Goal: Information Seeking & Learning: Learn about a topic

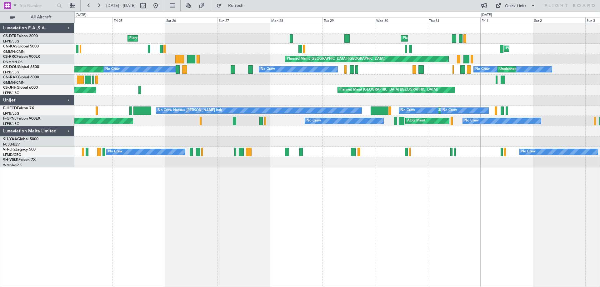
click at [254, 188] on div "Planned Maint Nice ([GEOGRAPHIC_DATA]) Planned Maint [PERSON_NAME] ([GEOGRAPHIC…" at bounding box center [337, 155] width 526 height 264
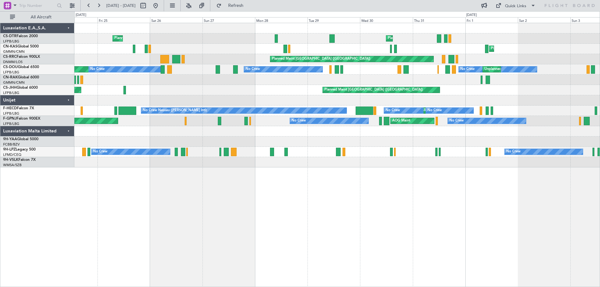
click at [218, 184] on div "Planned Maint Nice ([GEOGRAPHIC_DATA]) Planned Maint [PERSON_NAME] ([GEOGRAPHIC…" at bounding box center [337, 155] width 526 height 264
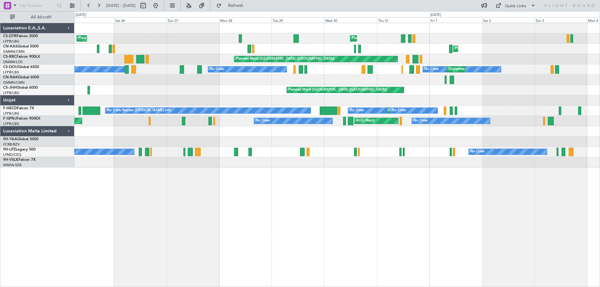
click at [315, 205] on div "Planned Maint Nice ([GEOGRAPHIC_DATA]) Planned Maint [PERSON_NAME] ([GEOGRAPHIC…" at bounding box center [337, 155] width 526 height 264
click at [32, 222] on div "Planned Maint [PERSON_NAME] ([GEOGRAPHIC_DATA]) [GEOGRAPHIC_DATA] ([GEOGRAPHIC_…" at bounding box center [300, 149] width 600 height 276
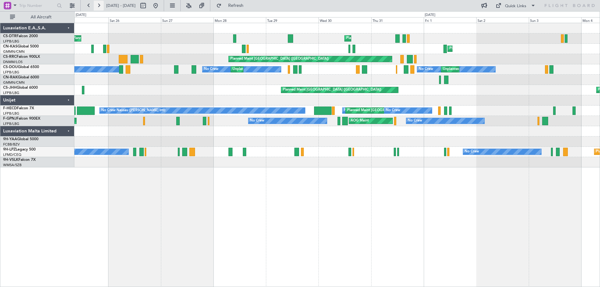
click at [99, 6] on button at bounding box center [99, 6] width 10 height 10
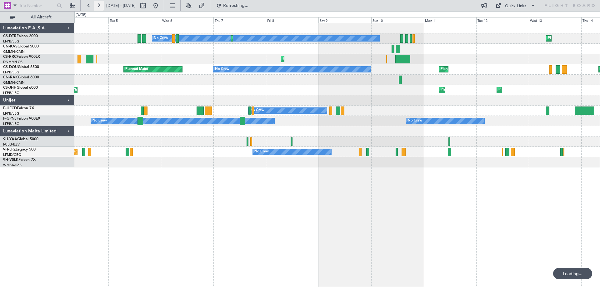
click at [99, 6] on button at bounding box center [99, 6] width 10 height 10
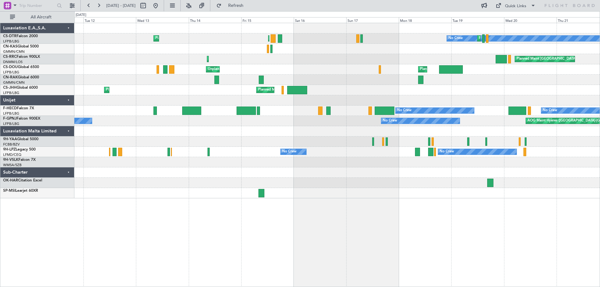
click at [333, 242] on div "Planned Maint [GEOGRAPHIC_DATA] ([GEOGRAPHIC_DATA]) No Crew Planned Maint Sofia…" at bounding box center [337, 155] width 526 height 264
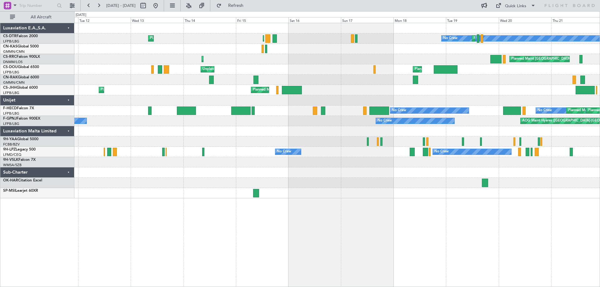
click at [282, 177] on div at bounding box center [336, 173] width 525 height 10
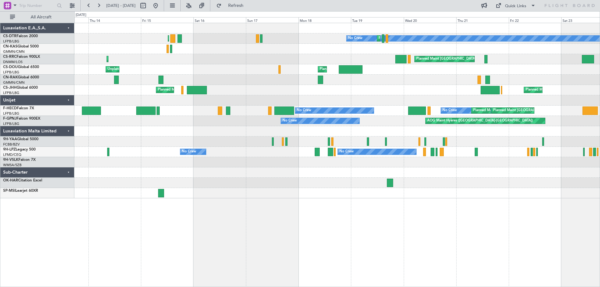
click at [180, 198] on div "Planned Maint [GEOGRAPHIC_DATA] ([GEOGRAPHIC_DATA]) No Crew Planned Maint Sofia…" at bounding box center [336, 110] width 525 height 175
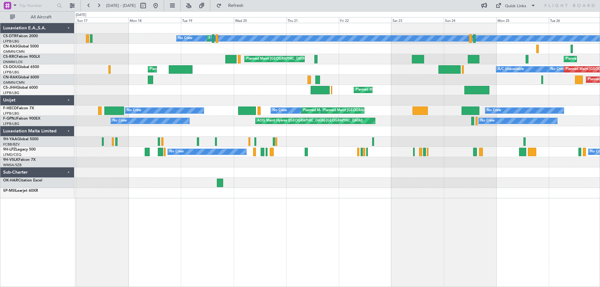
click at [22, 175] on div "No Crew Planned Maint Sofia Planned Maint [GEOGRAPHIC_DATA] ([GEOGRAPHIC_DATA])…" at bounding box center [300, 149] width 600 height 276
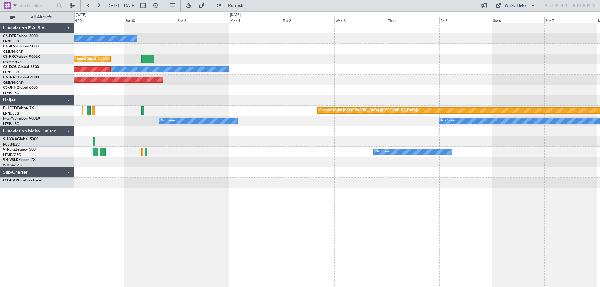
click at [237, 148] on div "No Crew Planned Maint [GEOGRAPHIC_DATA] ([GEOGRAPHIC_DATA]) No Crew Planned Mai…" at bounding box center [336, 105] width 525 height 165
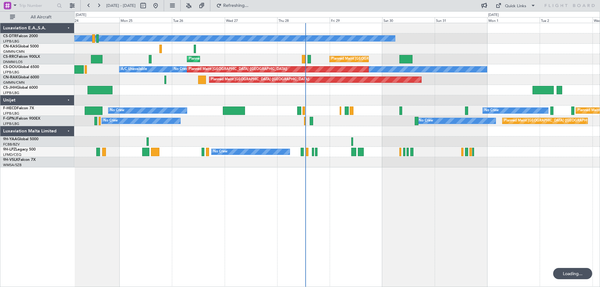
click at [578, 213] on div "No Crew Planned Maint [GEOGRAPHIC_DATA] ([GEOGRAPHIC_DATA]) Planned Maint [GEOG…" at bounding box center [337, 155] width 526 height 264
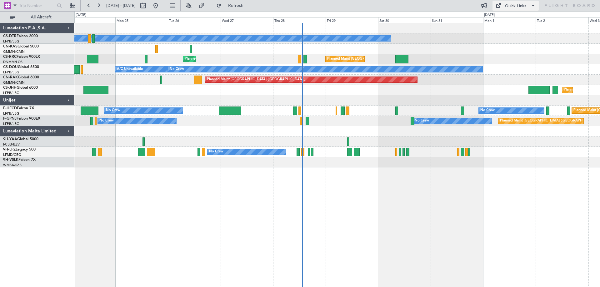
click at [532, 6] on span at bounding box center [533, 6] width 8 height 8
click at [508, 19] on button "Trip Builder" at bounding box center [516, 20] width 47 height 15
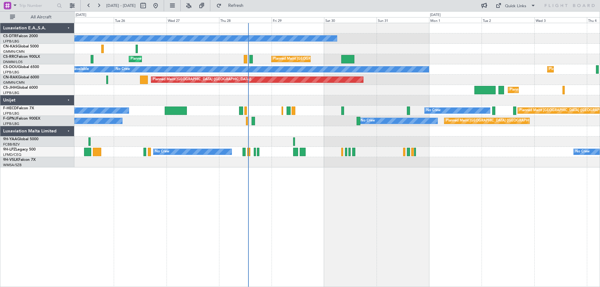
click at [562, 254] on div "No Crew Planned Maint [GEOGRAPHIC_DATA] ([GEOGRAPHIC_DATA]) Planned Maint [GEOG…" at bounding box center [337, 155] width 526 height 264
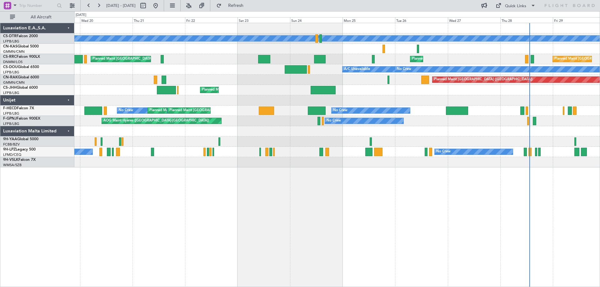
click at [494, 199] on div "No Crew Planned Maint Sofia Planned Maint [GEOGRAPHIC_DATA] ([GEOGRAPHIC_DATA])…" at bounding box center [337, 155] width 526 height 264
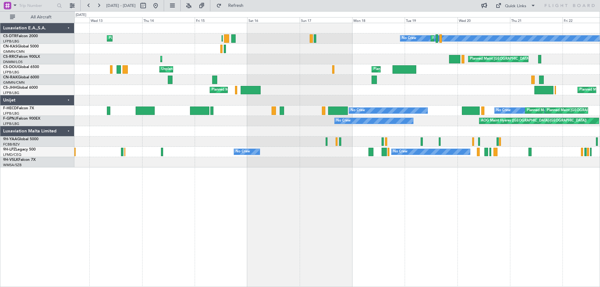
click at [525, 134] on div "No Crew Planned Maint Sofia Planned Maint [GEOGRAPHIC_DATA] ([GEOGRAPHIC_DATA])…" at bounding box center [336, 95] width 525 height 144
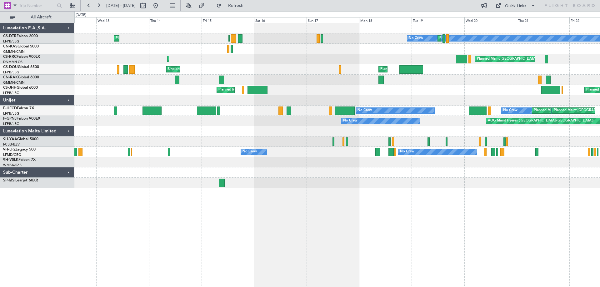
click at [306, 126] on div "Planned Maint Sofia Planned Maint [GEOGRAPHIC_DATA] ([GEOGRAPHIC_DATA]) No Crew…" at bounding box center [336, 105] width 525 height 165
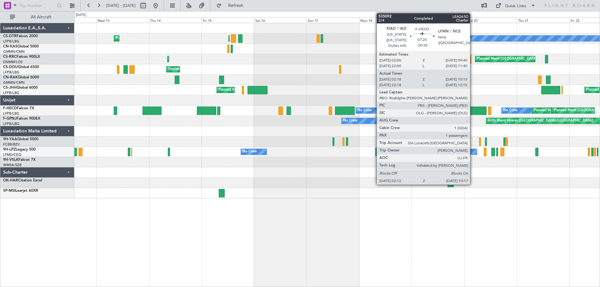
click at [340, 125] on div "Planned Maint Sofia Planned Maint [GEOGRAPHIC_DATA] ([GEOGRAPHIC_DATA]) No Crew…" at bounding box center [336, 110] width 525 height 175
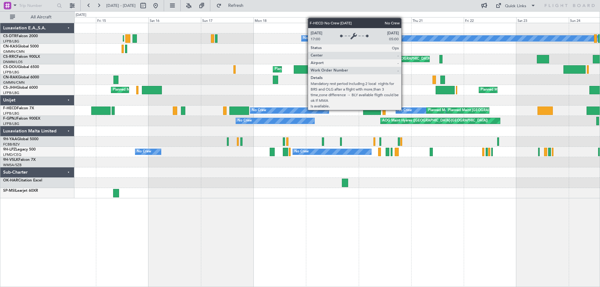
click at [404, 110] on div "No Crew" at bounding box center [405, 110] width 14 height 9
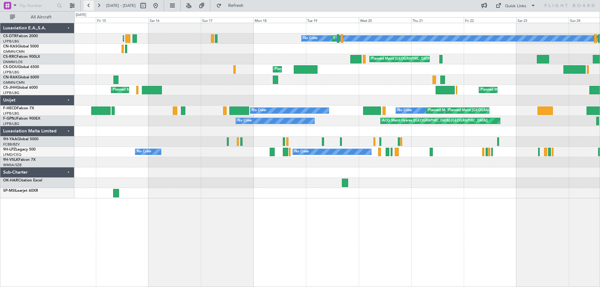
click at [88, 6] on button at bounding box center [89, 6] width 10 height 10
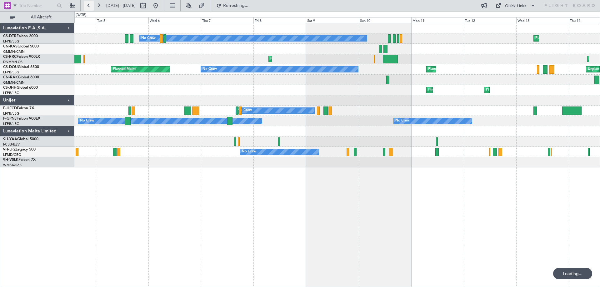
click at [88, 6] on button at bounding box center [89, 6] width 10 height 10
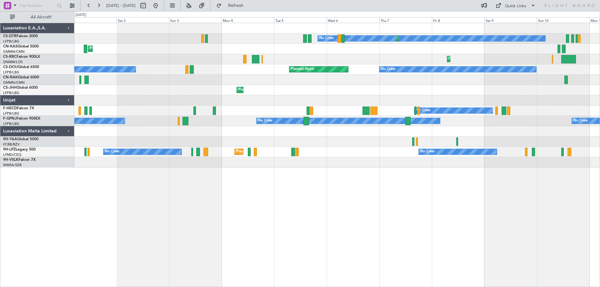
click at [287, 116] on div "No Crew Planned Maint Sofia [GEOGRAPHIC_DATA] ([GEOGRAPHIC_DATA]) Planned Maint…" at bounding box center [336, 95] width 525 height 144
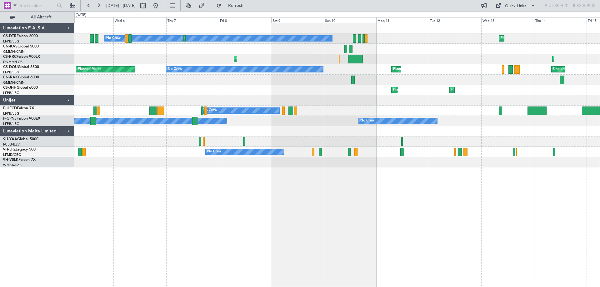
click at [190, 106] on div "No Crew Planned Maint Sofia Planned Maint Sofia Planned Maint [GEOGRAPHIC_DATA]…" at bounding box center [336, 95] width 525 height 144
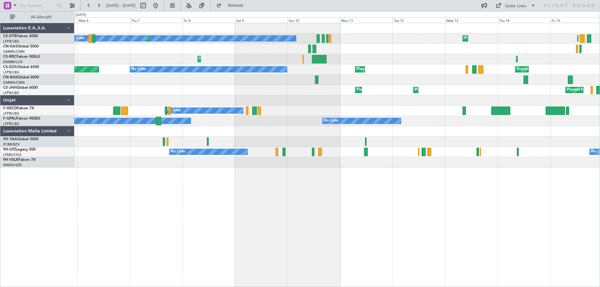
click at [251, 103] on div "No Crew Planned Maint Sofia Planned Maint Sofia Planned Maint [GEOGRAPHIC_DATA]…" at bounding box center [336, 95] width 525 height 144
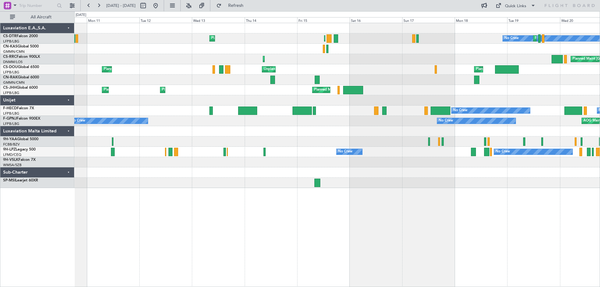
click at [232, 101] on div at bounding box center [336, 100] width 525 height 10
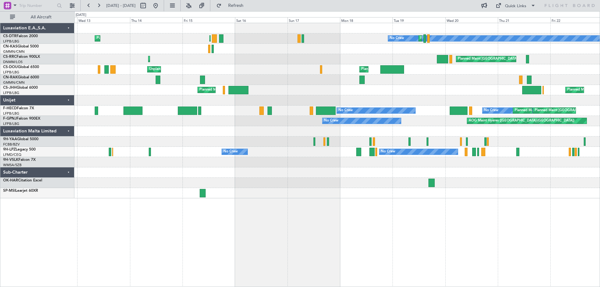
click at [303, 142] on div "Planned Maint Sofia Planned Maint [GEOGRAPHIC_DATA] ([GEOGRAPHIC_DATA]) No Crew…" at bounding box center [336, 110] width 525 height 175
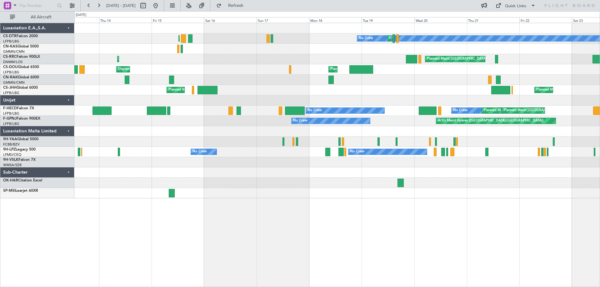
click at [262, 134] on div "Planned Maint [GEOGRAPHIC_DATA] ([GEOGRAPHIC_DATA]) No Crew Planned Maint Sofia…" at bounding box center [336, 110] width 525 height 175
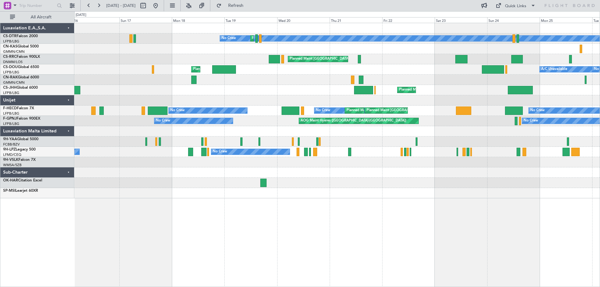
click at [259, 147] on div "No Crew Planned Maint Sofia Planned Maint [GEOGRAPHIC_DATA] ([GEOGRAPHIC_DATA])…" at bounding box center [336, 110] width 525 height 175
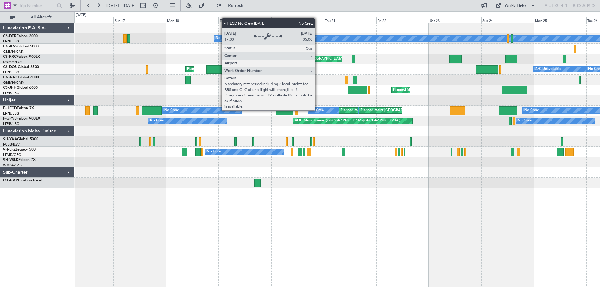
click at [318, 110] on div "No Crew" at bounding box center [317, 110] width 14 height 9
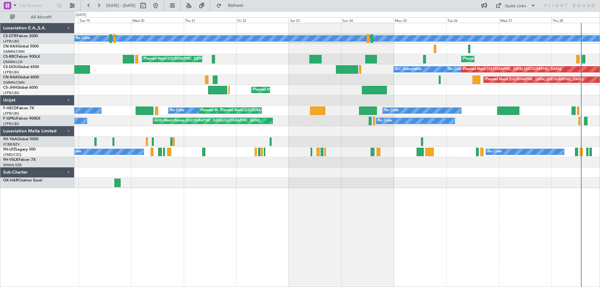
click at [349, 133] on div at bounding box center [336, 131] width 525 height 10
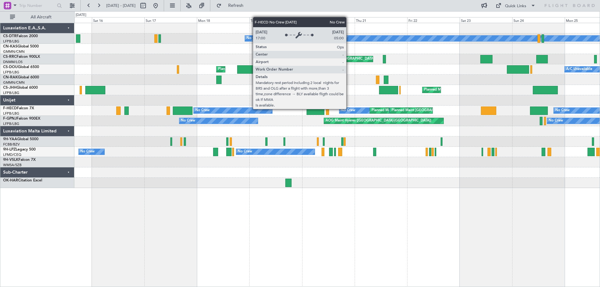
click at [349, 109] on div "No Crew" at bounding box center [348, 110] width 14 height 9
click at [350, 110] on div "No Crew" at bounding box center [348, 110] width 14 height 9
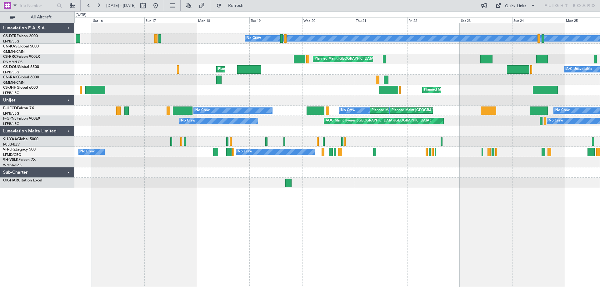
click at [394, 137] on div "Planned Maint Sofia No Crew Planned Maint [GEOGRAPHIC_DATA] ([GEOGRAPHIC_DATA])…" at bounding box center [336, 105] width 525 height 165
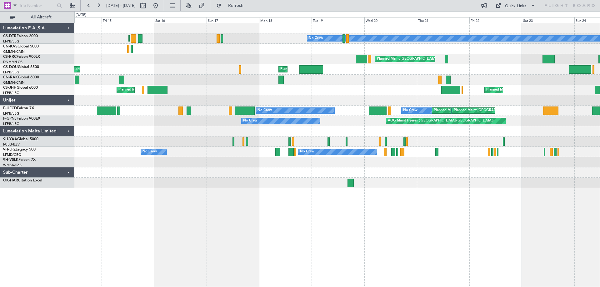
click at [383, 189] on div "Planned Maint Sofia No Crew Planned Maint [GEOGRAPHIC_DATA] ([GEOGRAPHIC_DATA])…" at bounding box center [337, 155] width 526 height 264
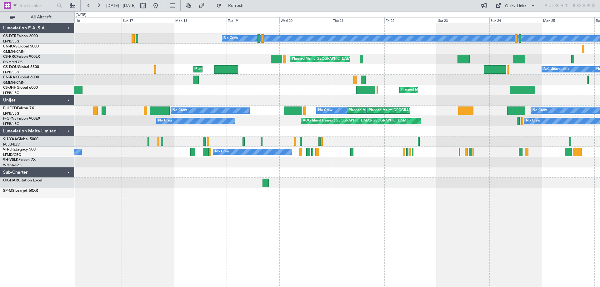
click at [376, 143] on div "Planned Maint Sofia No Crew Planned Maint [GEOGRAPHIC_DATA] ([GEOGRAPHIC_DATA])…" at bounding box center [336, 110] width 525 height 175
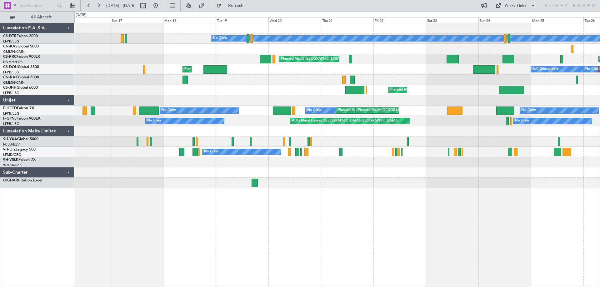
click at [476, 185] on div at bounding box center [336, 183] width 525 height 10
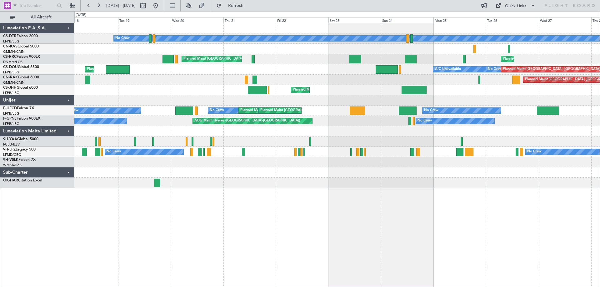
click at [363, 190] on div "Planned Maint Sofia No Crew Planned Maint [GEOGRAPHIC_DATA] ([GEOGRAPHIC_DATA])…" at bounding box center [337, 155] width 526 height 264
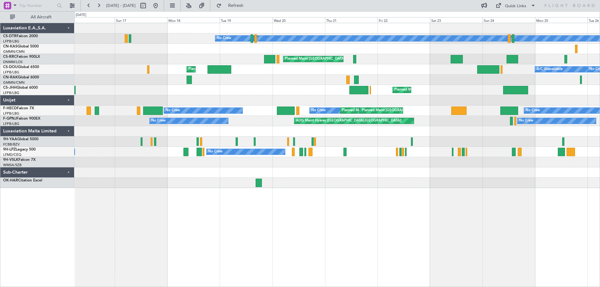
click at [416, 212] on div "Planned Maint Sofia No Crew Planned Maint [GEOGRAPHIC_DATA] ([GEOGRAPHIC_DATA])…" at bounding box center [337, 155] width 526 height 264
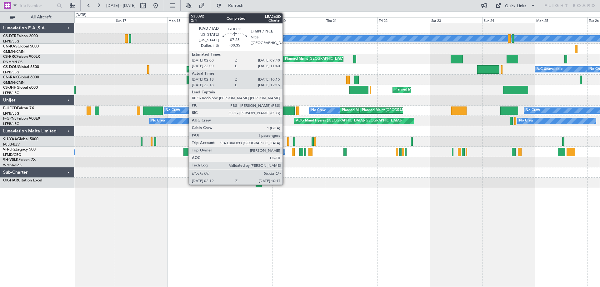
click at [285, 110] on div at bounding box center [286, 111] width 18 height 8
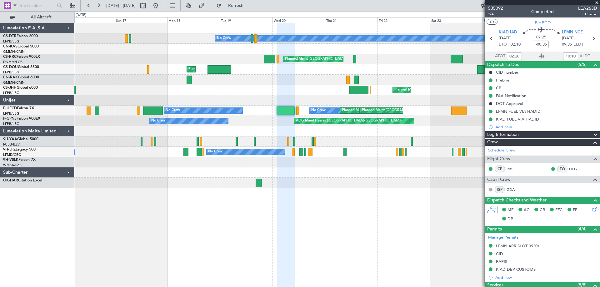
drag, startPoint x: 596, startPoint y: 3, endPoint x: 591, endPoint y: 7, distance: 6.7
click at [596, 3] on span at bounding box center [597, 3] width 6 height 6
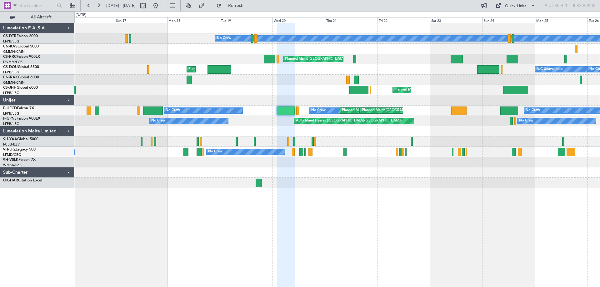
type input "0"
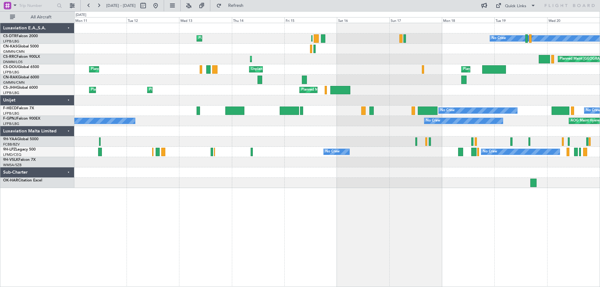
click at [409, 186] on div at bounding box center [336, 183] width 525 height 10
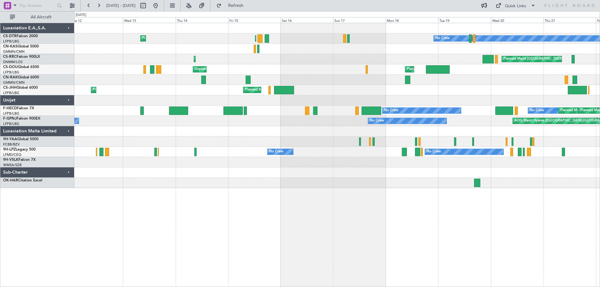
click at [385, 181] on div "Planned Maint Sofia No Crew Planned Maint [GEOGRAPHIC_DATA] ([GEOGRAPHIC_DATA])…" at bounding box center [336, 105] width 525 height 165
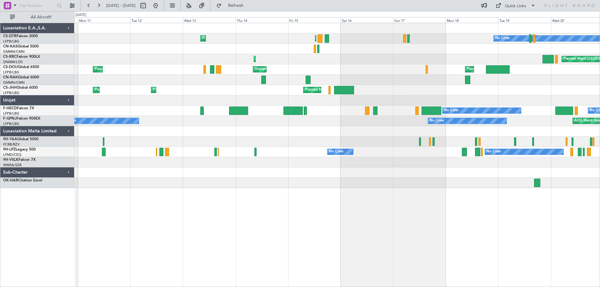
click at [328, 192] on div "Planned Maint Sofia No Crew Planned Maint [GEOGRAPHIC_DATA] ([GEOGRAPHIC_DATA])…" at bounding box center [337, 155] width 526 height 264
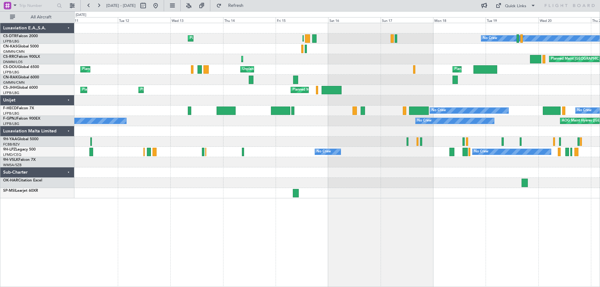
click at [305, 125] on div "AOG Maint Hyères ([GEOGRAPHIC_DATA]-[GEOGRAPHIC_DATA]) No Crew No Crew" at bounding box center [336, 121] width 525 height 10
click at [237, 136] on div at bounding box center [336, 131] width 525 height 10
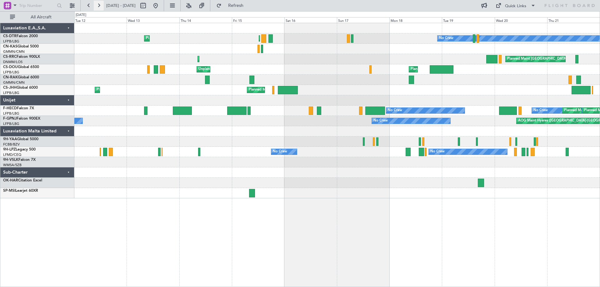
click at [101, 5] on button at bounding box center [99, 6] width 10 height 10
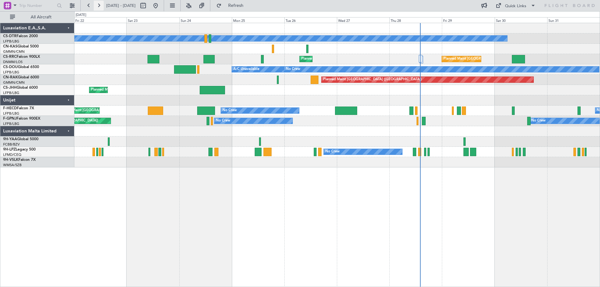
click at [101, 5] on button at bounding box center [99, 6] width 10 height 10
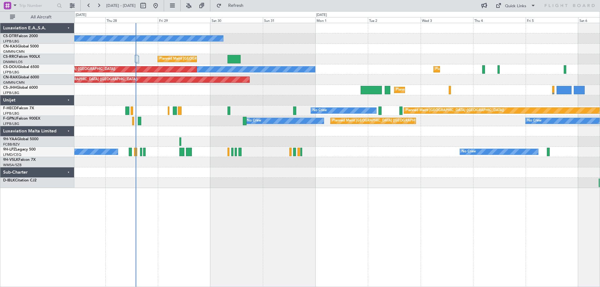
click at [365, 209] on div "No Crew Planned Maint [GEOGRAPHIC_DATA] ([GEOGRAPHIC_DATA]) Planned Maint [GEOG…" at bounding box center [337, 155] width 526 height 264
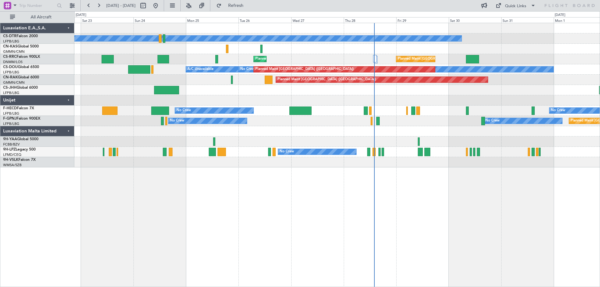
click at [284, 97] on div at bounding box center [336, 100] width 525 height 10
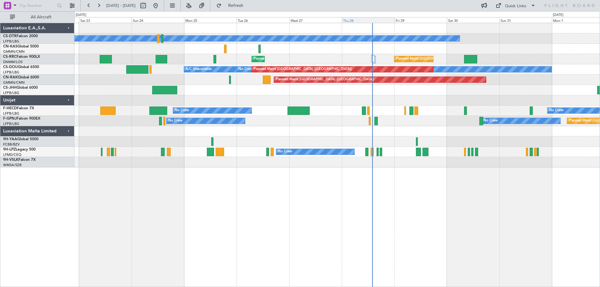
click at [366, 21] on div "Thu 28" at bounding box center [368, 20] width 53 height 6
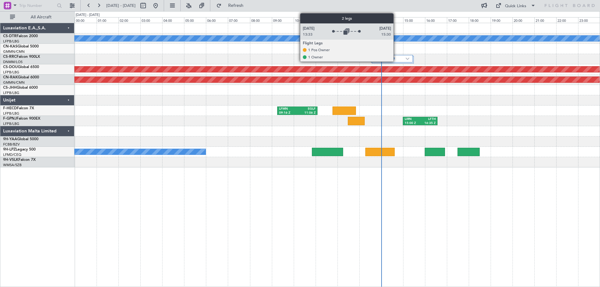
click at [396, 60] on label "2 Flight Legs" at bounding box center [389, 58] width 31 height 5
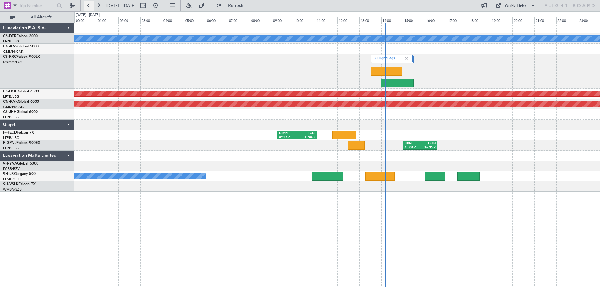
click at [86, 5] on button at bounding box center [89, 6] width 10 height 10
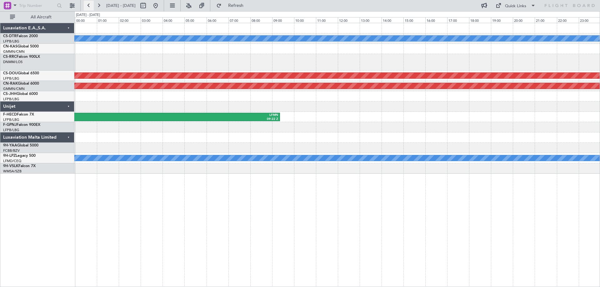
click at [86, 5] on button at bounding box center [89, 6] width 10 height 10
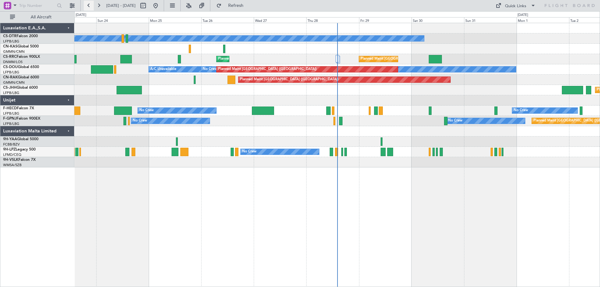
click at [87, 7] on button at bounding box center [89, 6] width 10 height 10
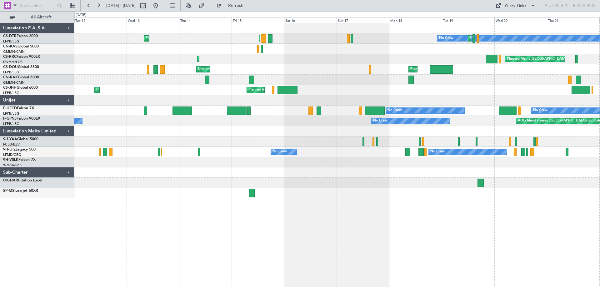
click at [458, 146] on div at bounding box center [336, 142] width 525 height 10
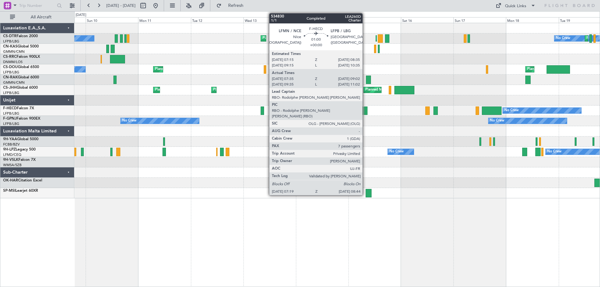
click at [365, 111] on div at bounding box center [365, 111] width 3 height 8
